Goal: Obtain resource: Download file/media

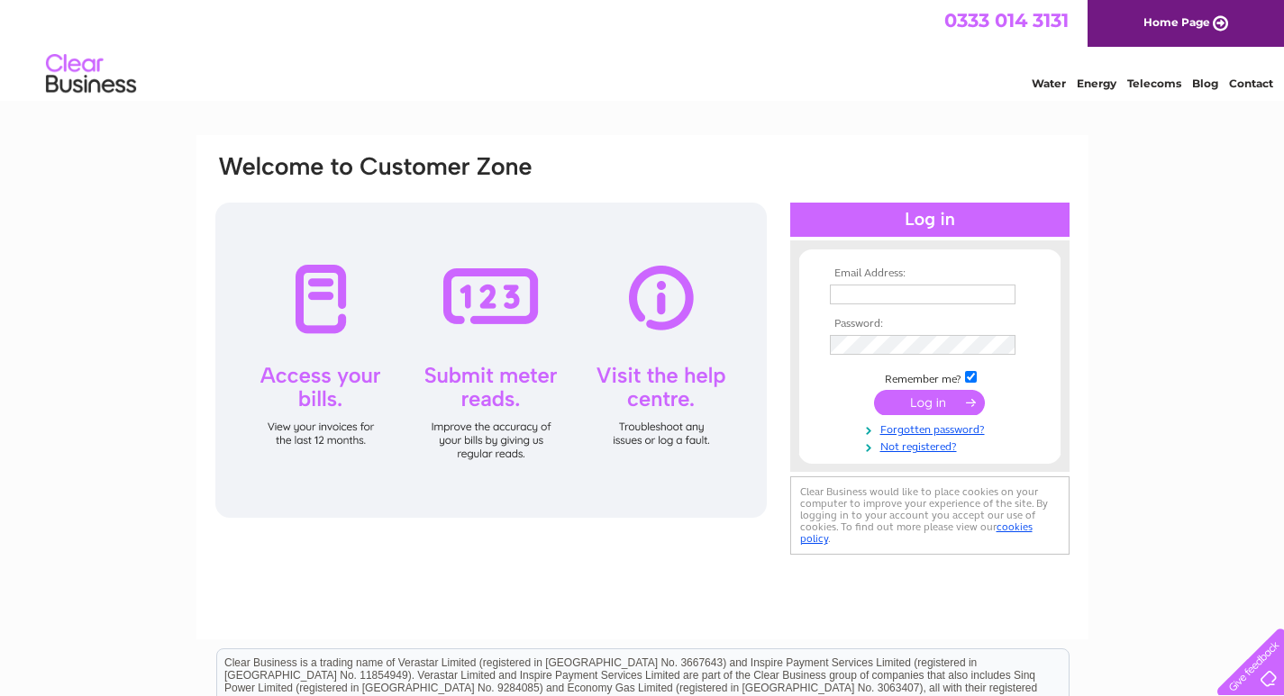
type input "[EMAIL_ADDRESS][DOMAIN_NAME]"
click at [932, 405] on input "submit" at bounding box center [929, 402] width 111 height 25
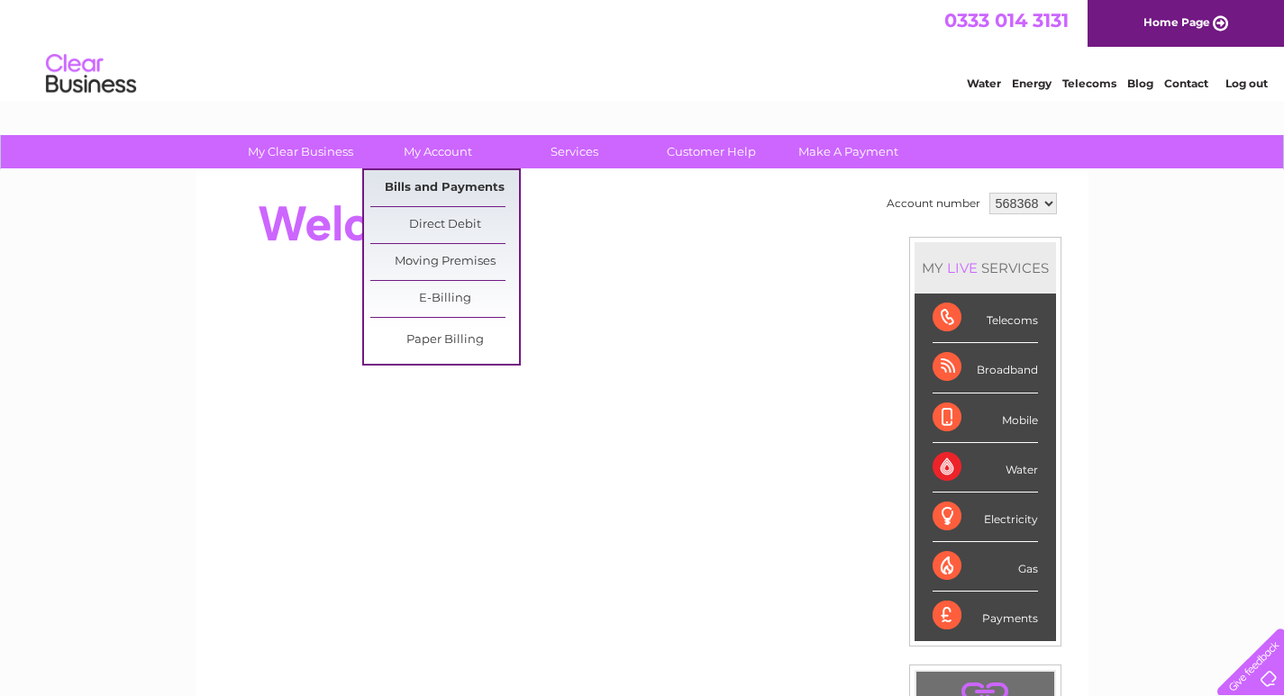
click at [435, 186] on link "Bills and Payments" at bounding box center [444, 188] width 149 height 36
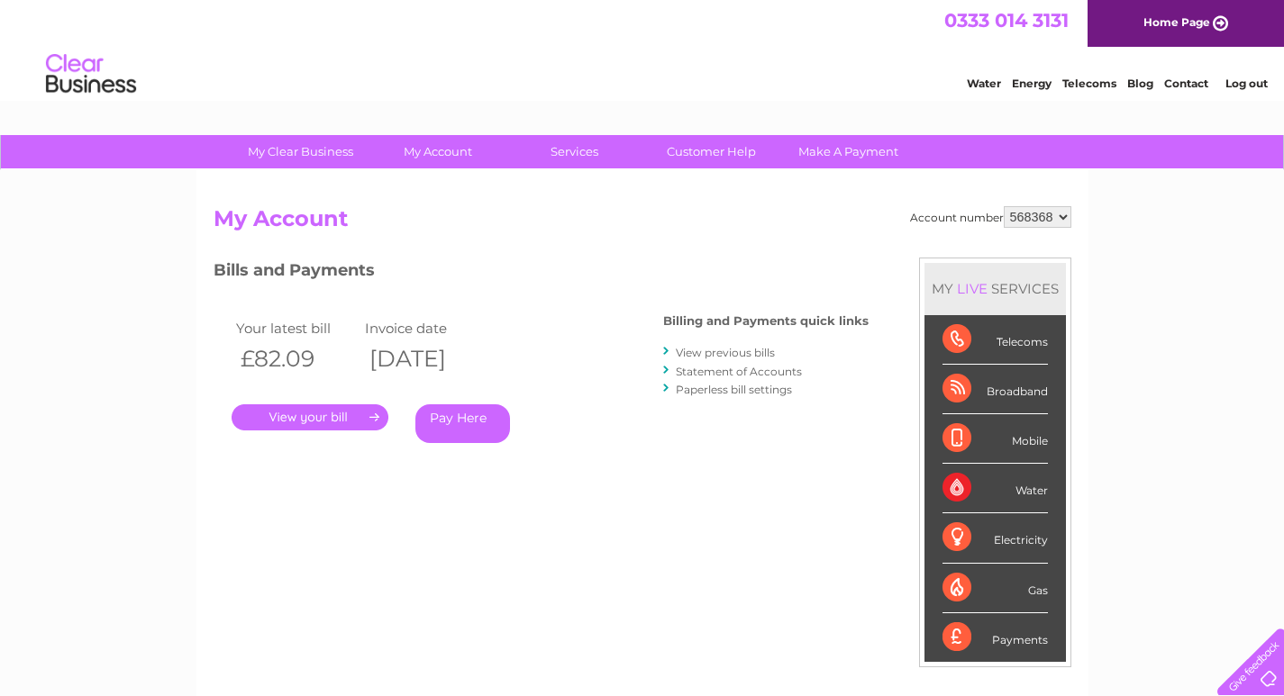
click at [684, 351] on link "View previous bills" at bounding box center [725, 353] width 99 height 14
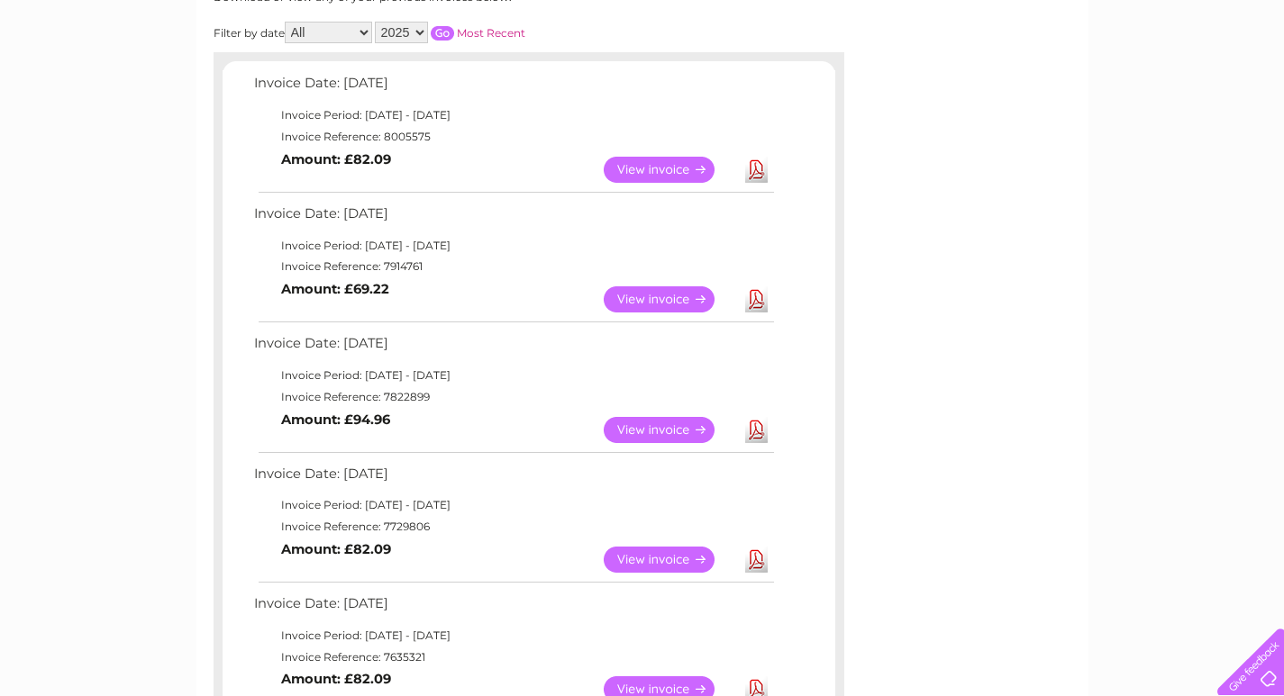
scroll to position [270, 0]
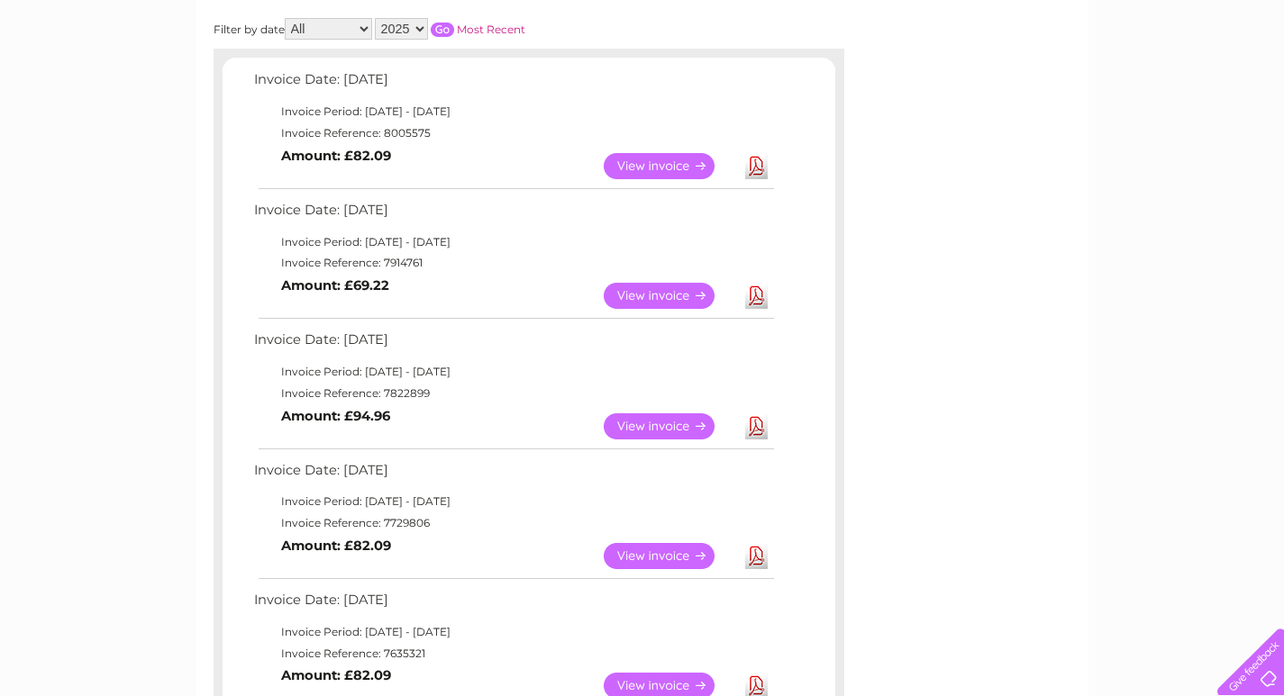
click at [632, 425] on link "View" at bounding box center [670, 427] width 132 height 26
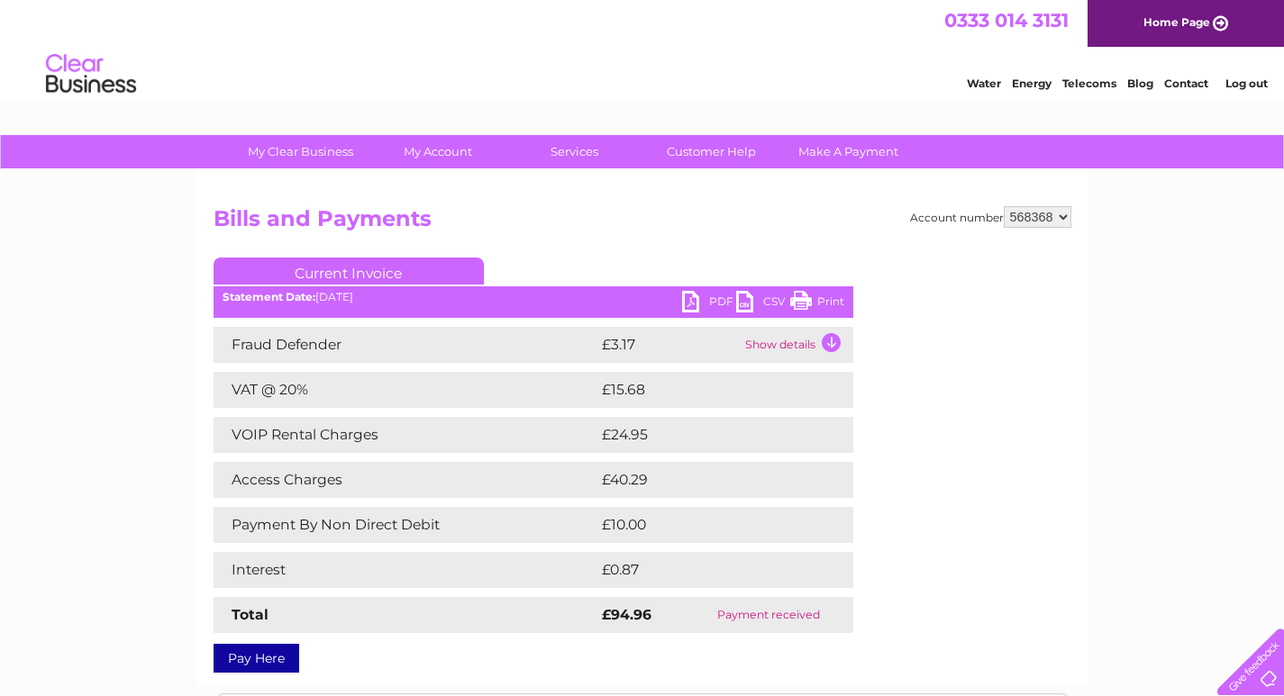
click at [823, 300] on link "Print" at bounding box center [817, 304] width 54 height 26
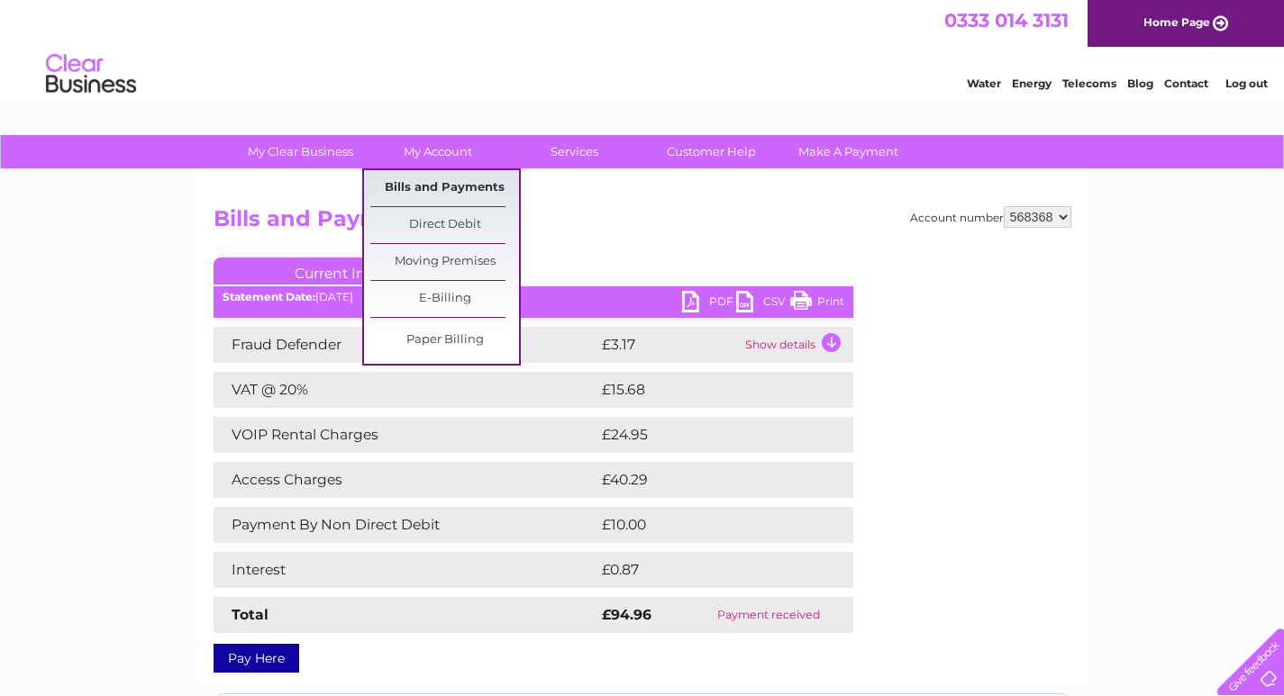
click at [429, 183] on link "Bills and Payments" at bounding box center [444, 188] width 149 height 36
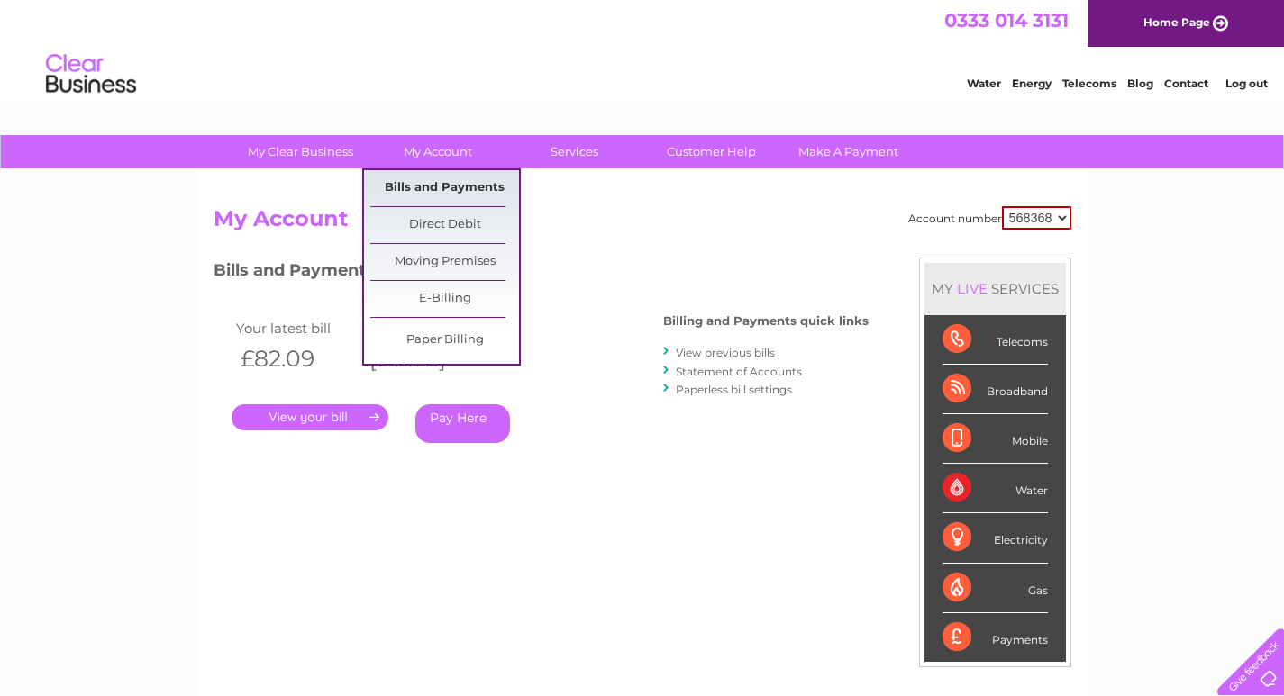
click at [414, 187] on link "Bills and Payments" at bounding box center [444, 188] width 149 height 36
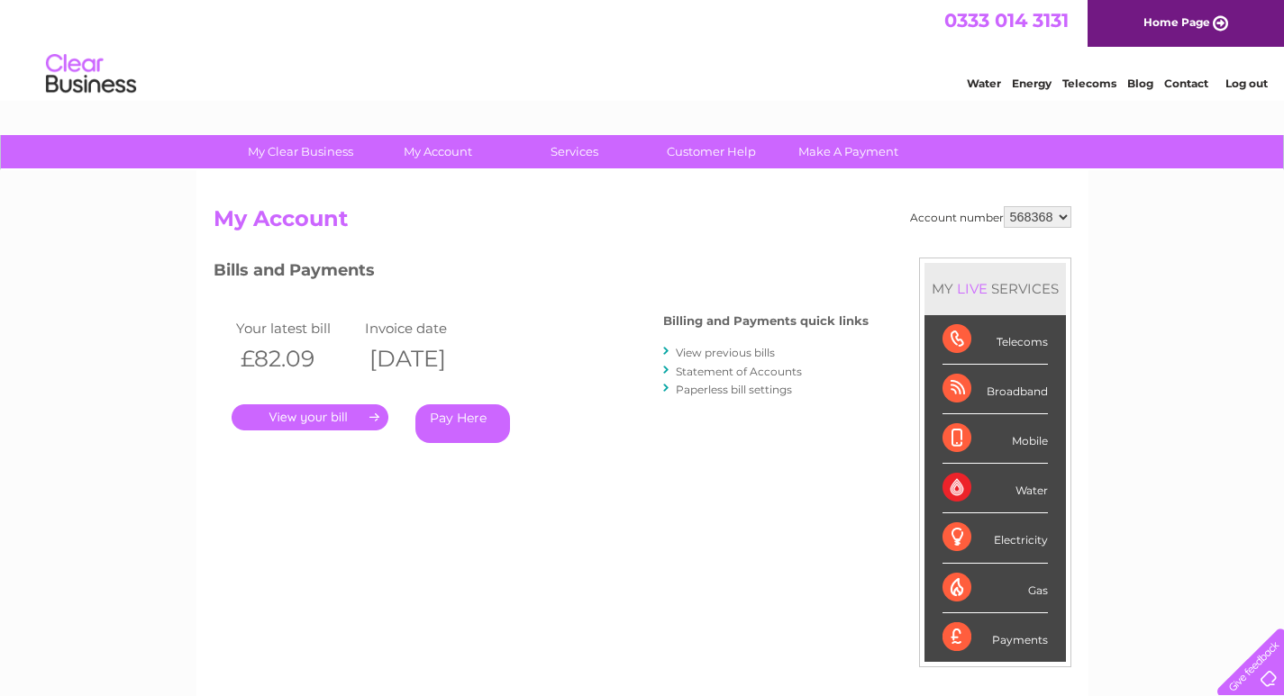
click at [696, 349] on link "View previous bills" at bounding box center [725, 353] width 99 height 14
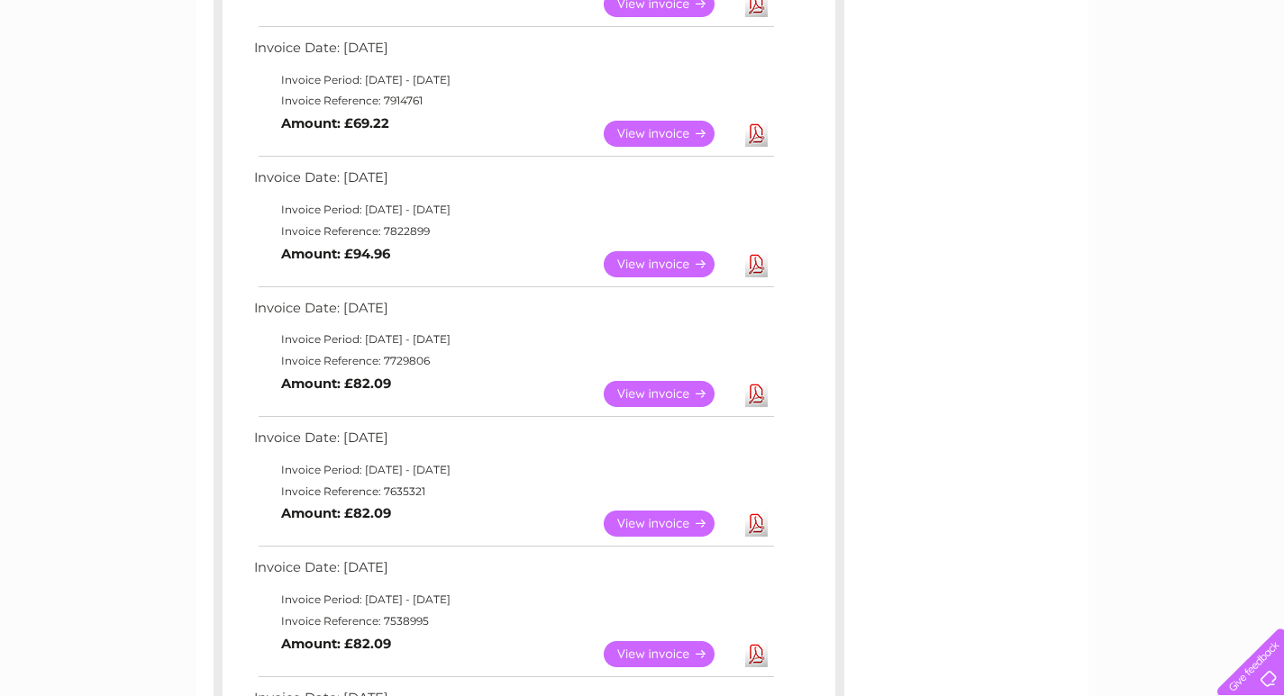
scroll to position [450, 0]
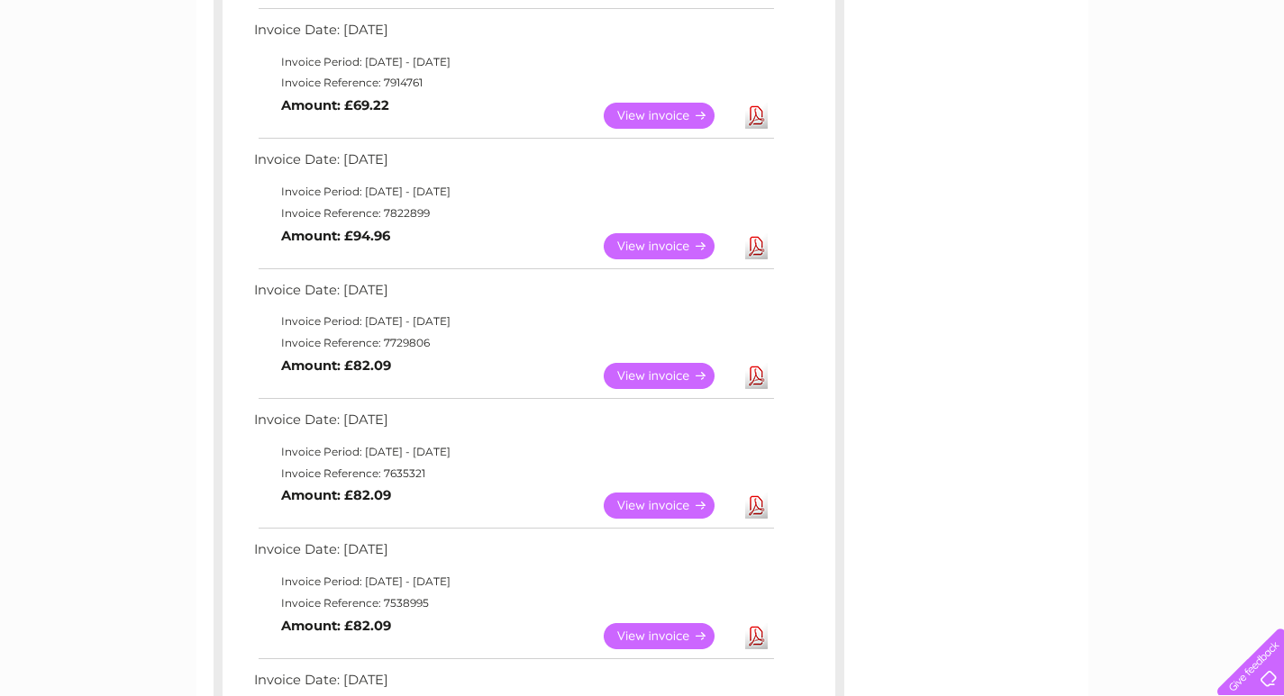
click at [662, 375] on link "View" at bounding box center [670, 376] width 132 height 26
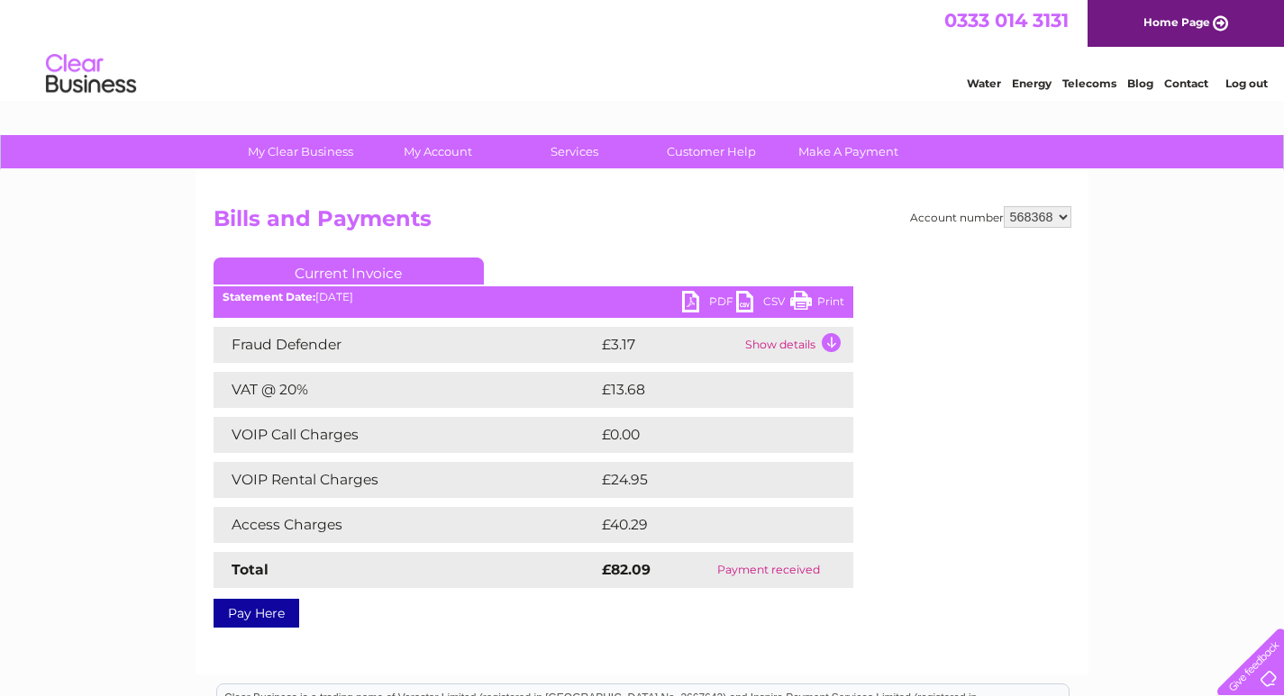
click at [809, 298] on link "Print" at bounding box center [817, 304] width 54 height 26
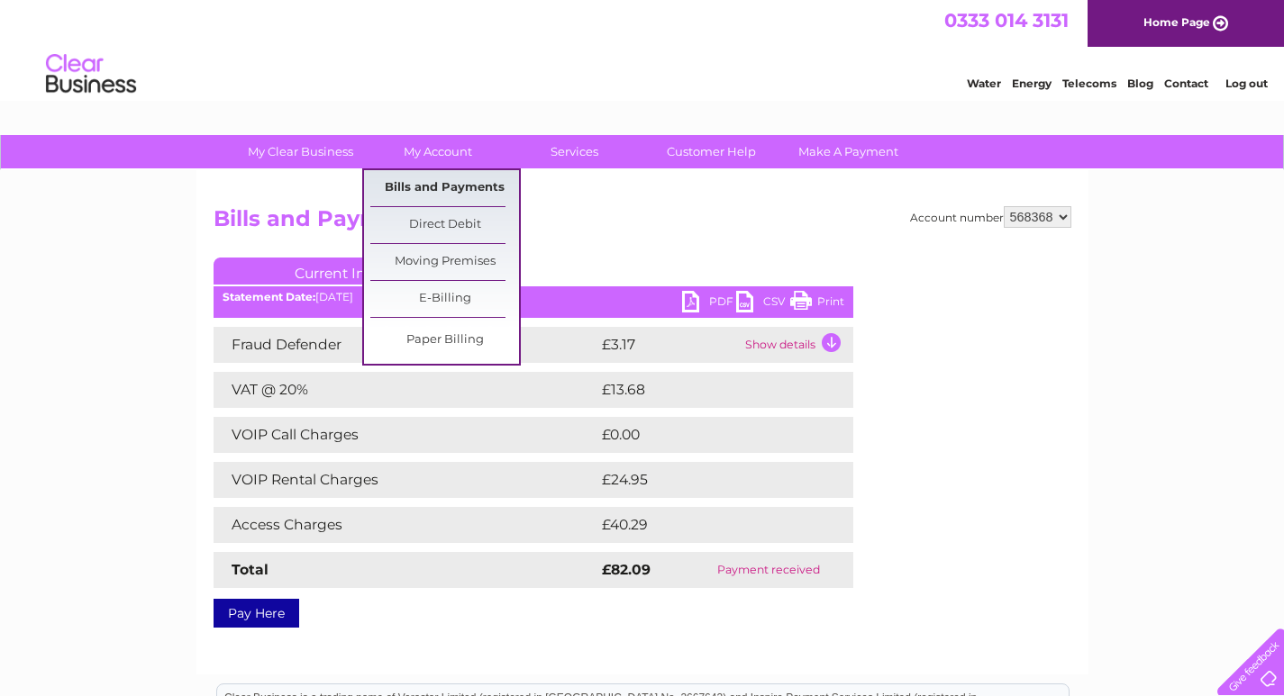
click at [429, 186] on link "Bills and Payments" at bounding box center [444, 188] width 149 height 36
click at [429, 189] on link "Bills and Payments" at bounding box center [444, 188] width 149 height 36
click at [439, 190] on link "Bills and Payments" at bounding box center [444, 188] width 149 height 36
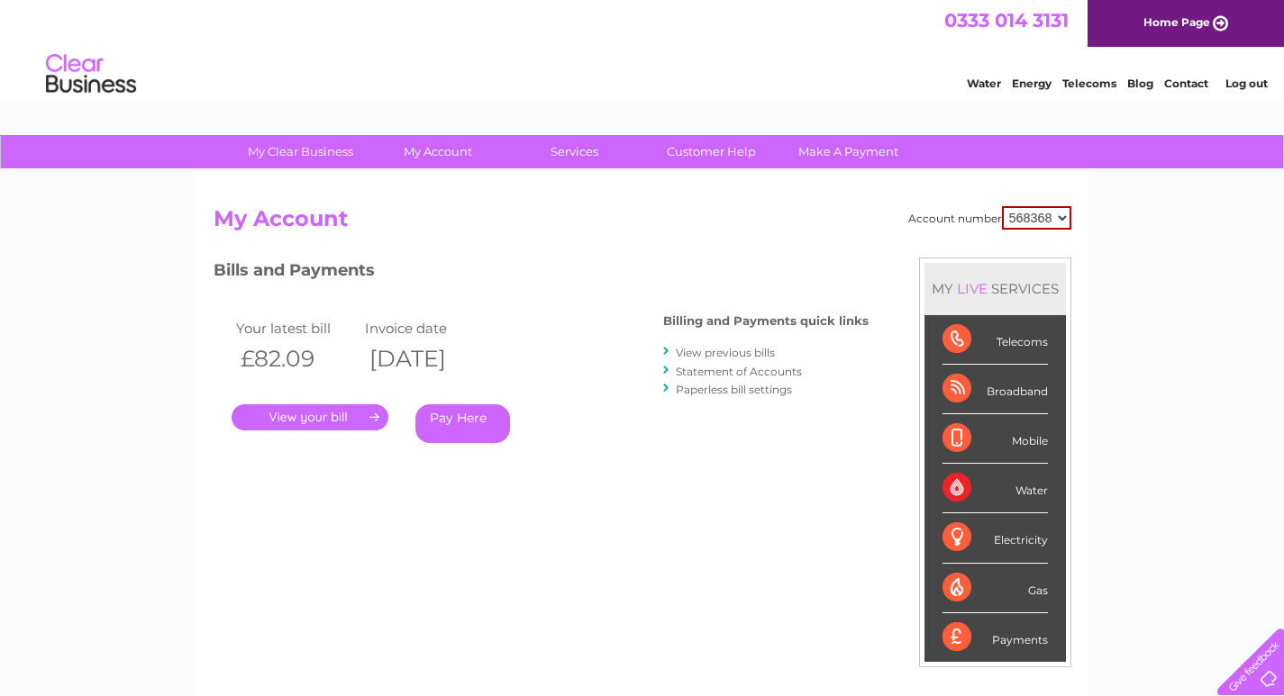
click at [665, 350] on div at bounding box center [667, 351] width 8 height 17
click at [673, 352] on li "View previous bills" at bounding box center [765, 352] width 205 height 18
click at [691, 355] on link "View previous bills" at bounding box center [725, 353] width 99 height 14
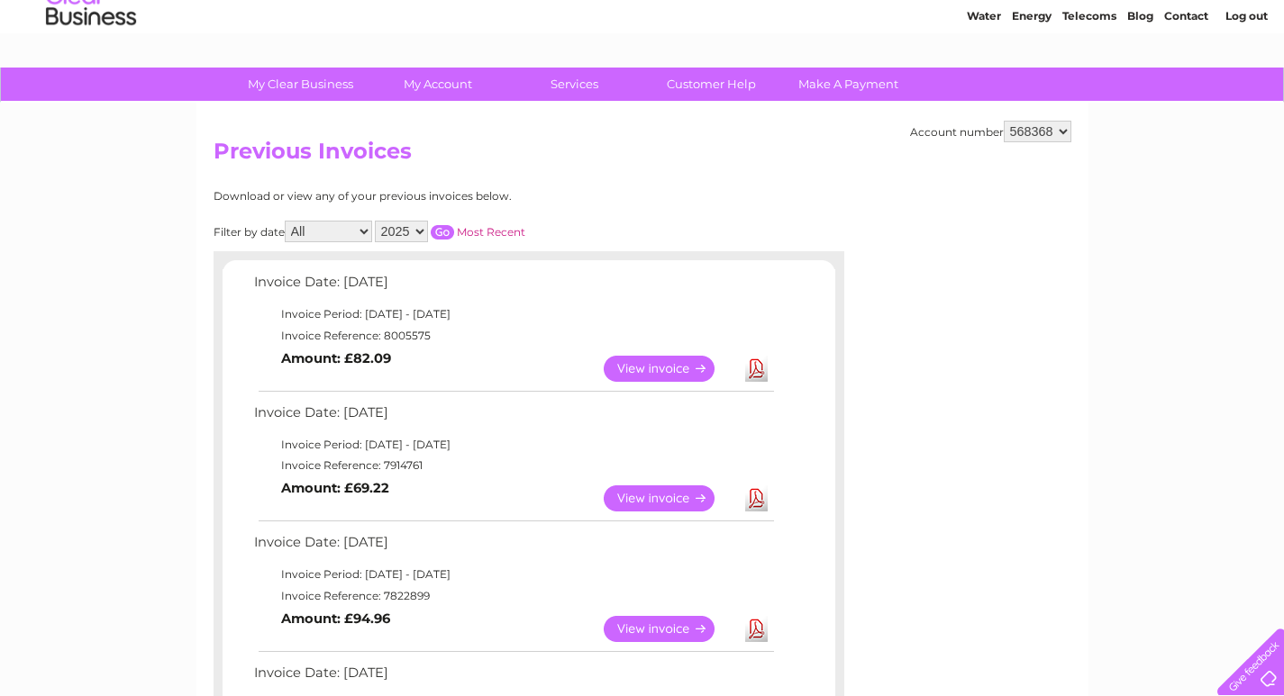
scroll to position [631, 0]
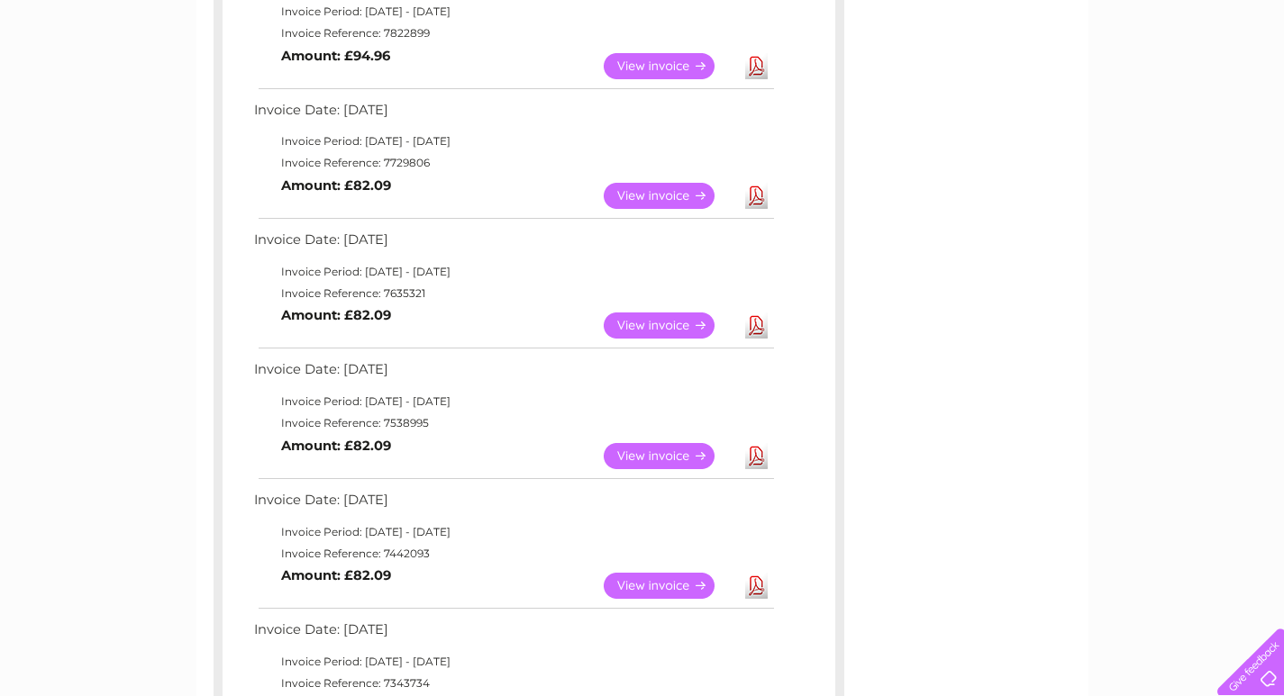
click at [652, 325] on link "View" at bounding box center [670, 326] width 132 height 26
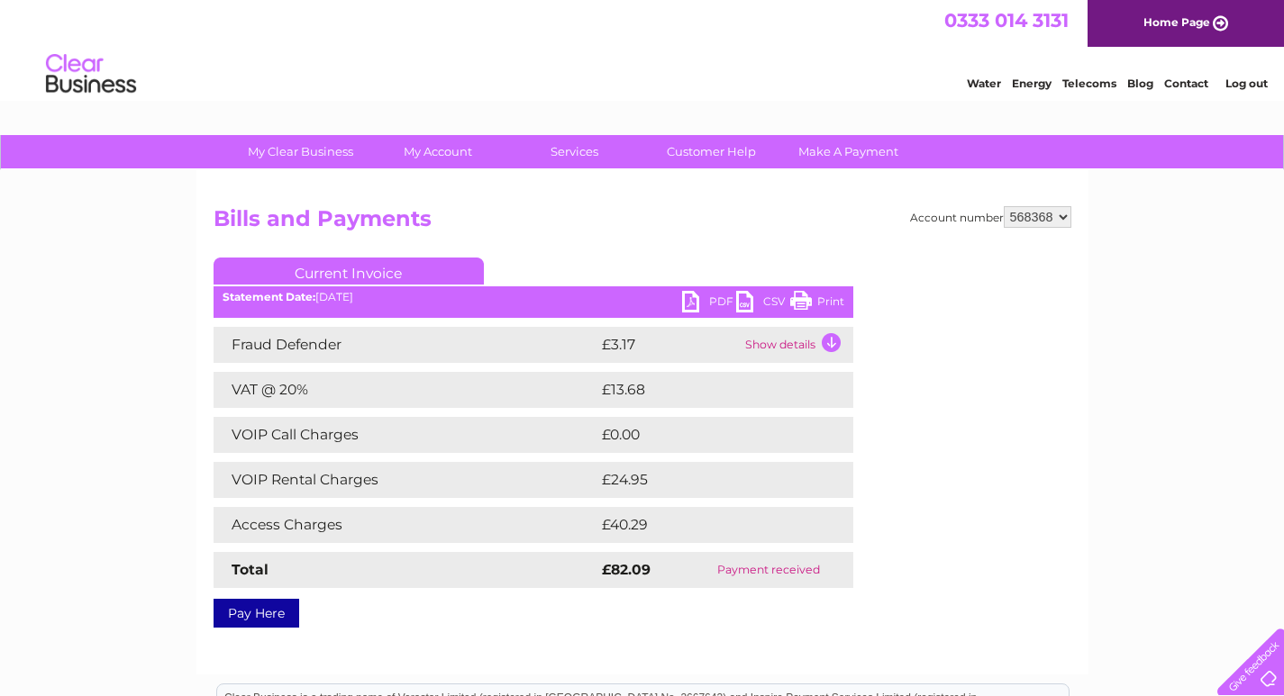
click at [805, 298] on link "Print" at bounding box center [817, 304] width 54 height 26
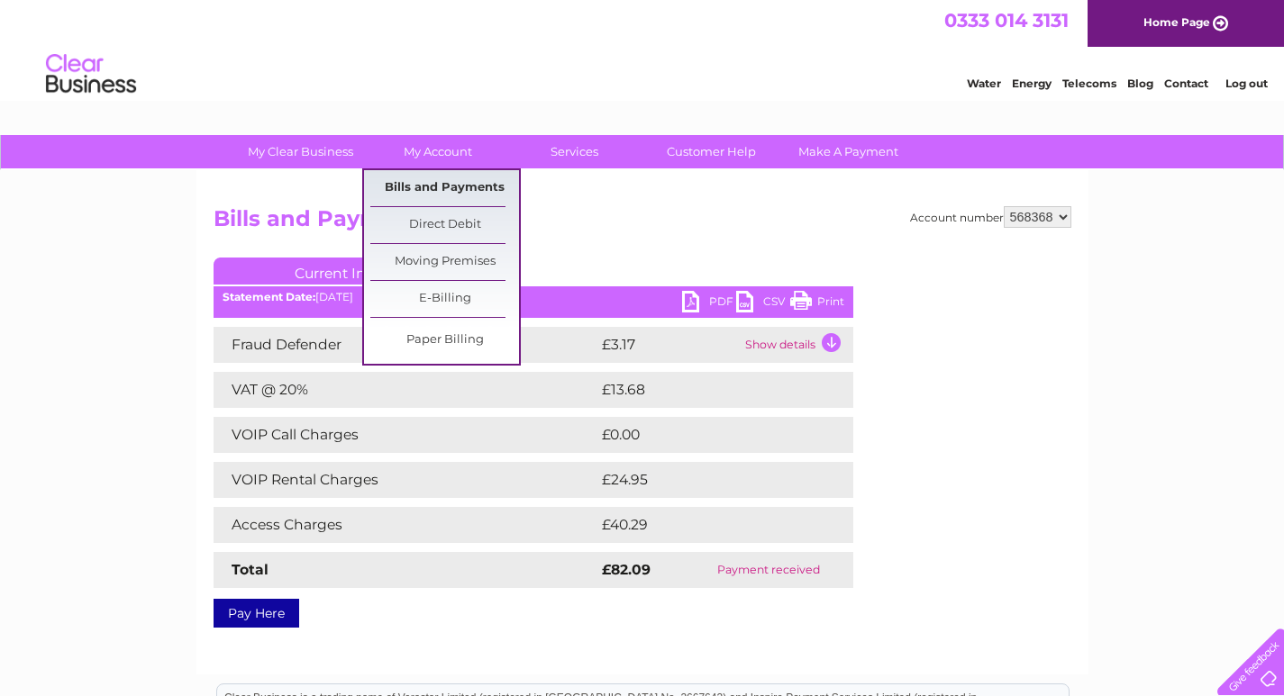
click at [416, 186] on link "Bills and Payments" at bounding box center [444, 188] width 149 height 36
click at [416, 182] on link "Bills and Payments" at bounding box center [444, 188] width 149 height 36
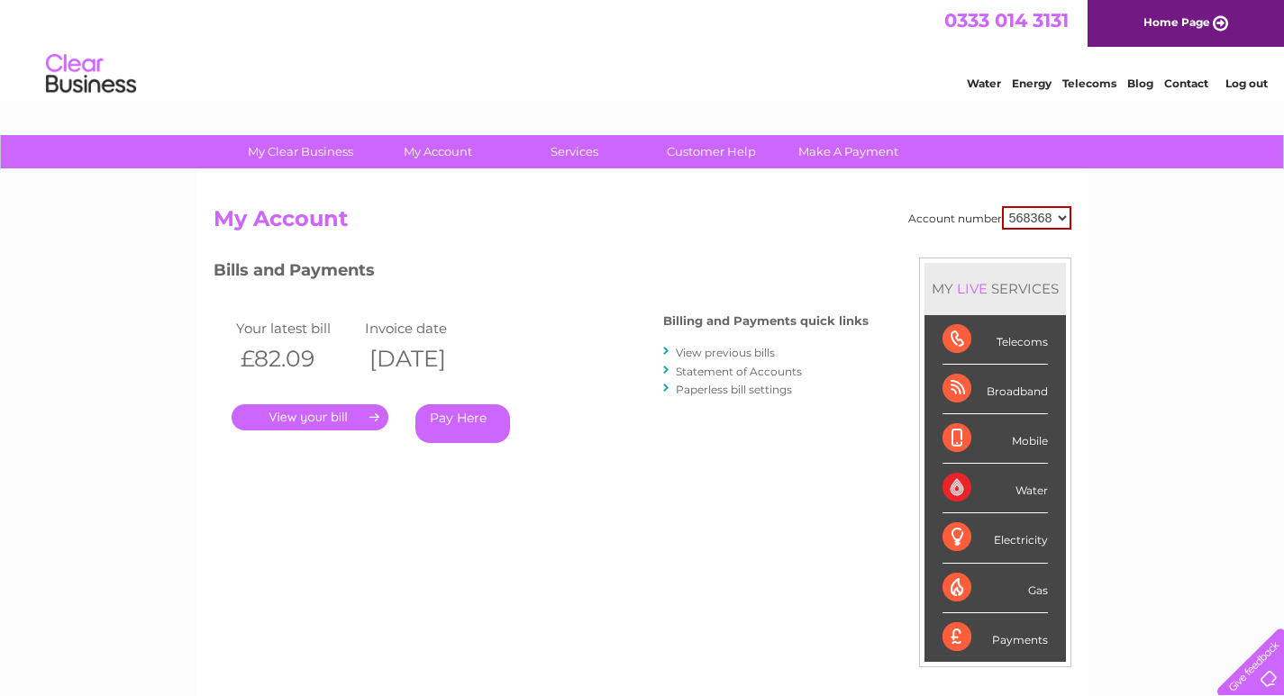
click at [705, 351] on link "View previous bills" at bounding box center [725, 353] width 99 height 14
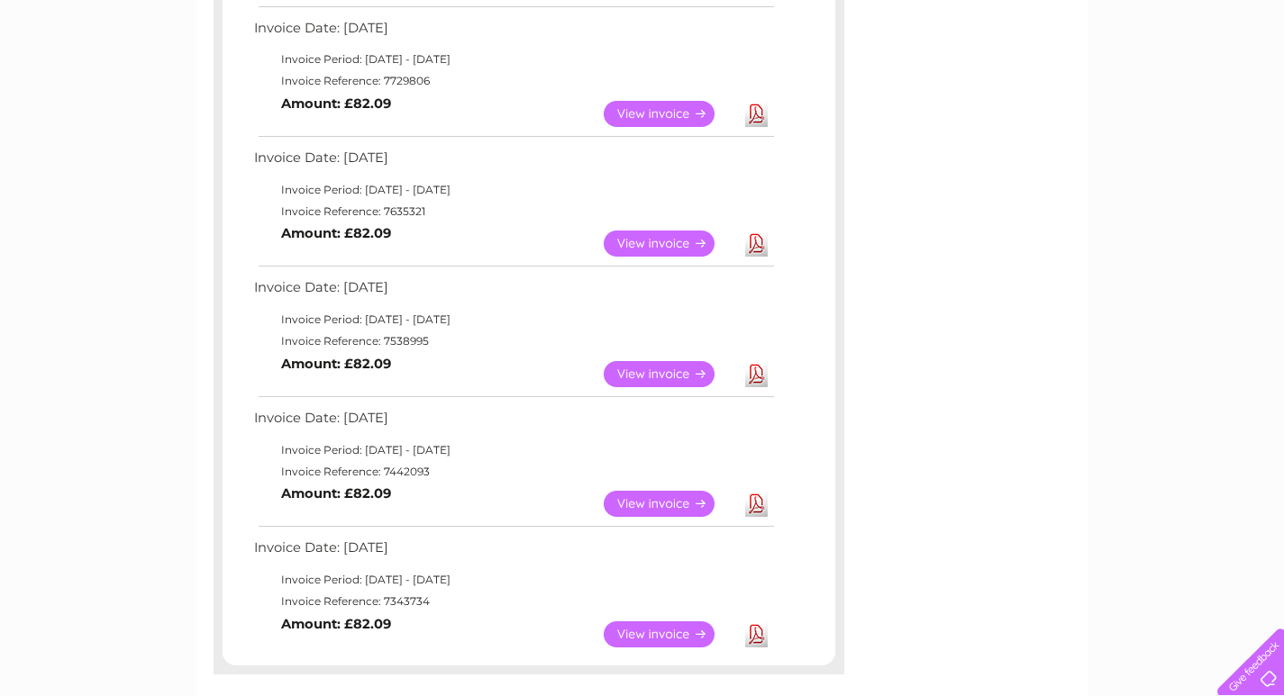
scroll to position [721, 0]
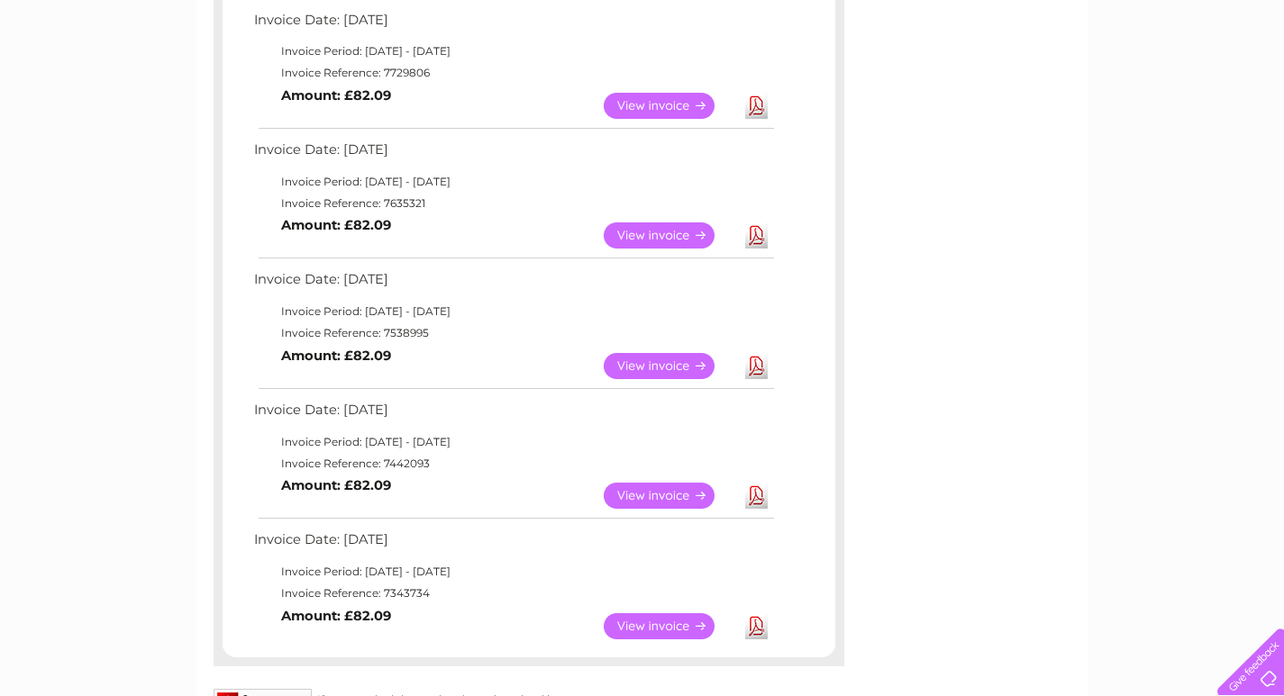
click at [677, 362] on link "View" at bounding box center [670, 366] width 132 height 26
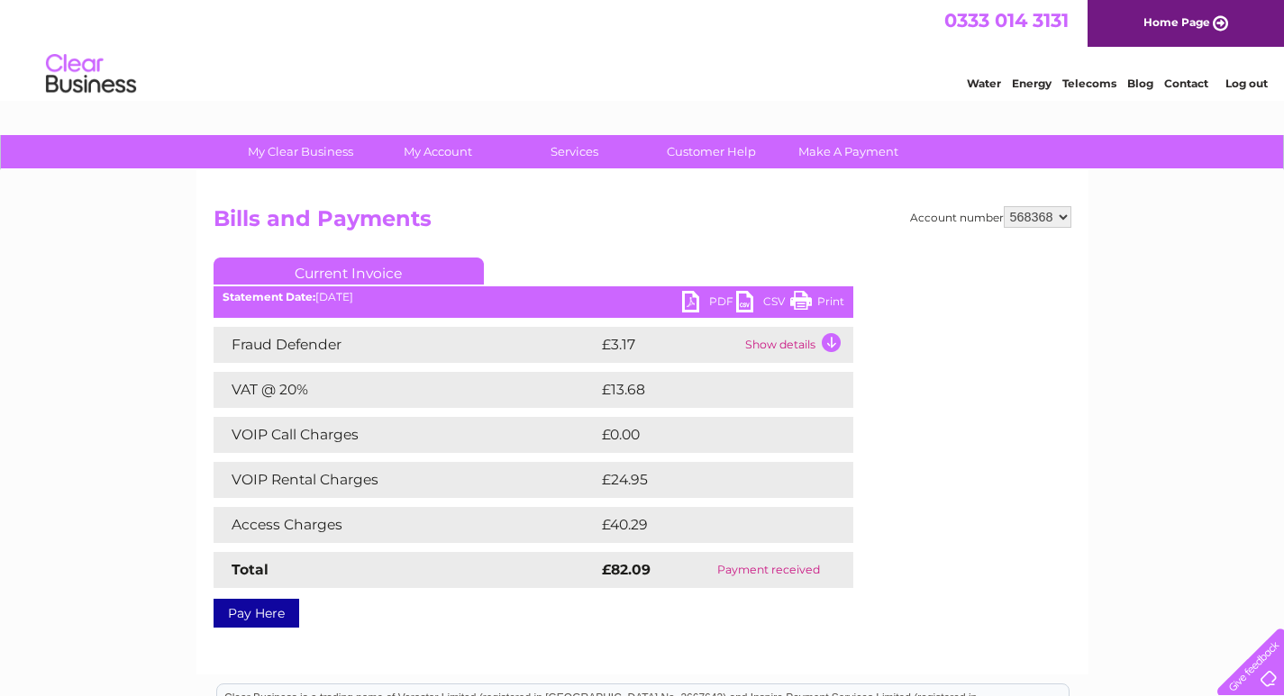
click at [838, 294] on link "Print" at bounding box center [817, 304] width 54 height 26
